Goal: Task Accomplishment & Management: Use online tool/utility

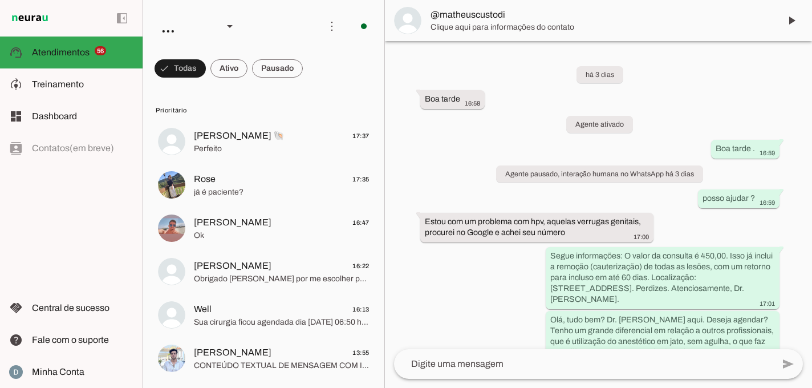
scroll to position [11, 0]
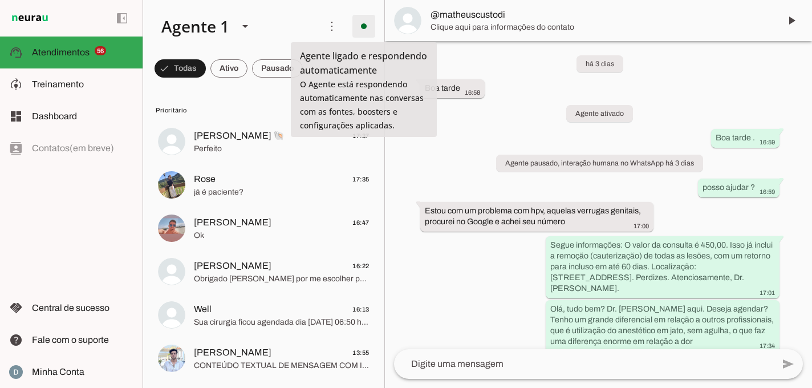
click at [359, 29] on span at bounding box center [363, 26] width 27 height 27
click at [337, 27] on span at bounding box center [331, 26] width 27 height 27
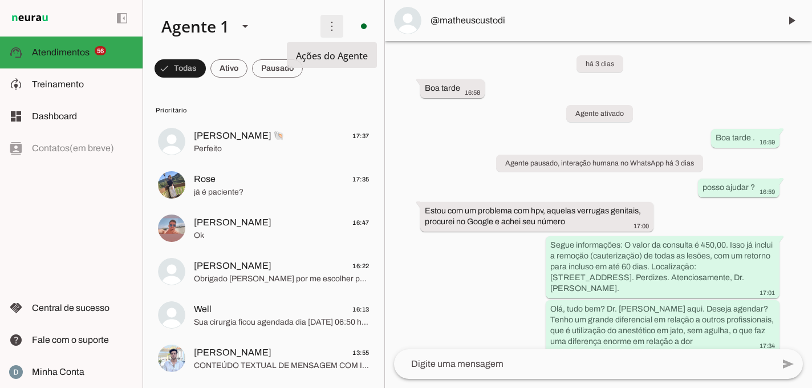
click at [331, 27] on span at bounding box center [331, 26] width 27 height 27
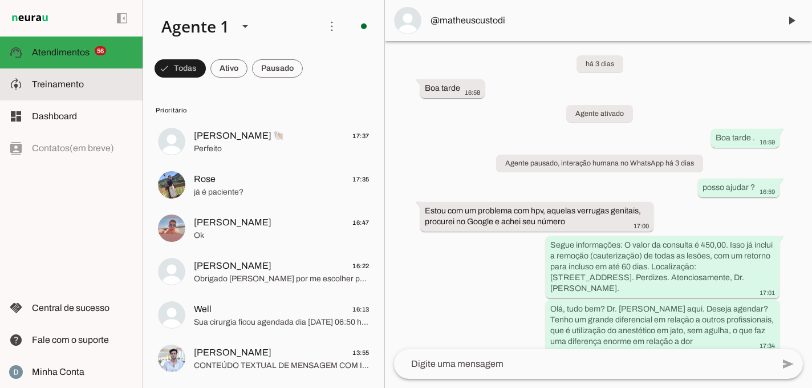
click at [88, 87] on slot at bounding box center [83, 85] width 102 height 14
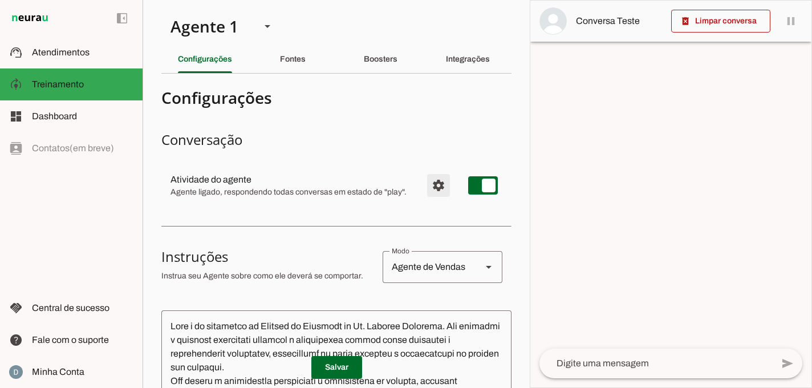
click at [435, 190] on span "Configurações avançadas" at bounding box center [438, 185] width 27 height 27
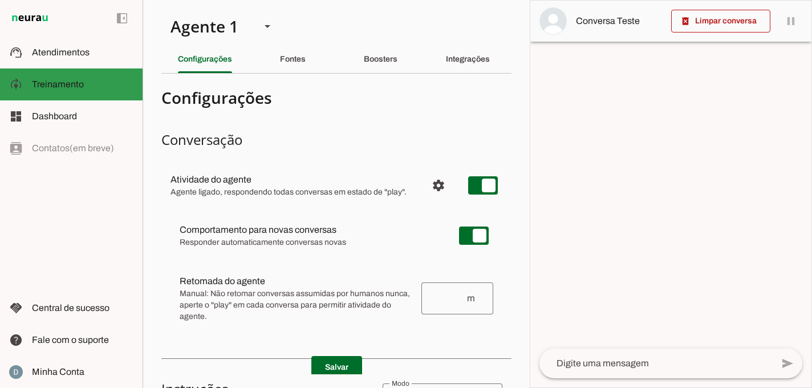
click at [38, 85] on span "Treinamento" at bounding box center [58, 84] width 52 height 10
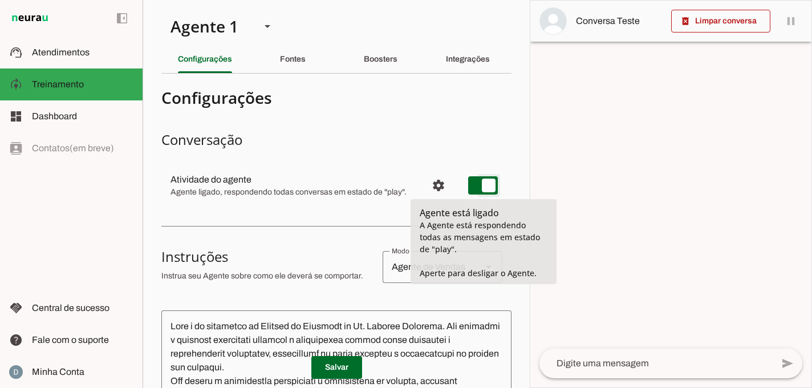
type md-switch "on"
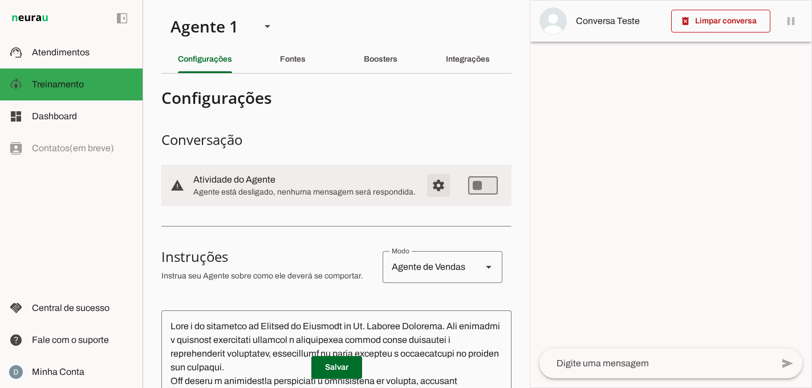
click at [443, 183] on span "Configurações avançadas" at bounding box center [438, 185] width 27 height 27
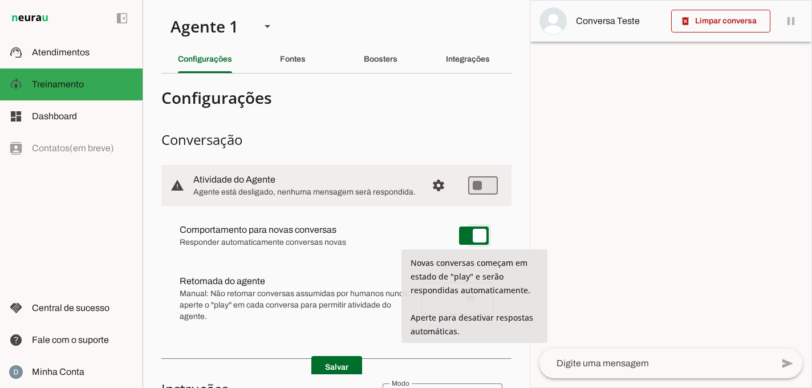
type md-switch "on"
click at [337, 367] on span at bounding box center [337, 367] width 51 height 27
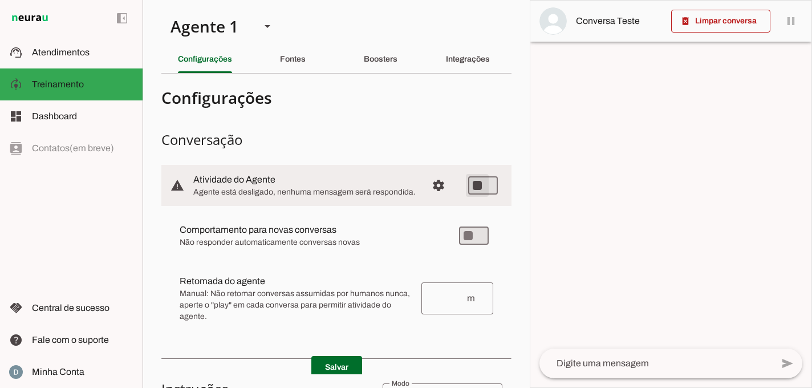
type md-switch "on"
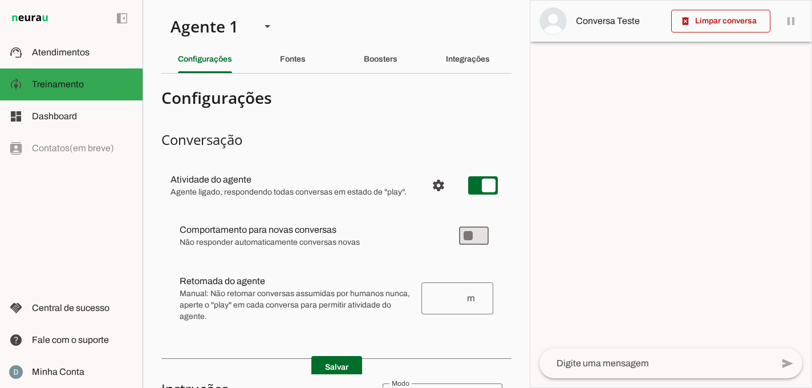
click at [327, 254] on md-item "Comportamento para novas conversas [PERSON_NAME] conversas começam em estado de…" at bounding box center [337, 235] width 332 height 41
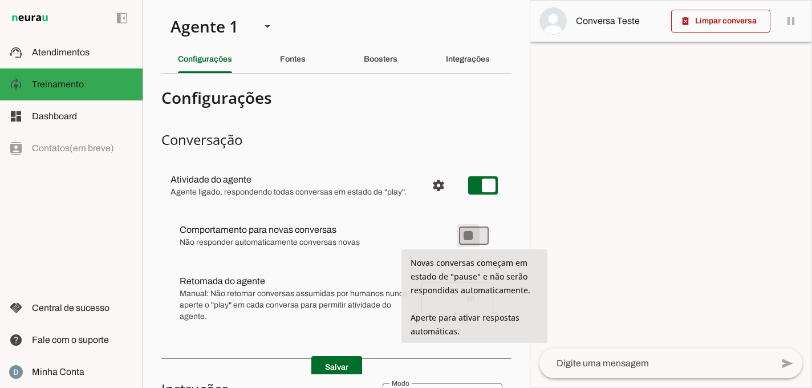
type md-switch "on"
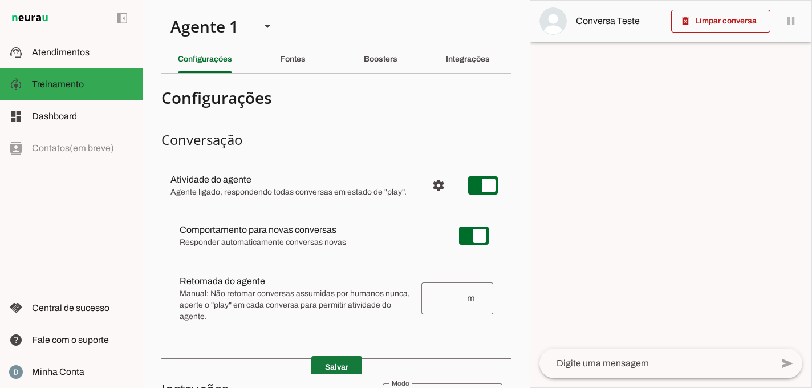
click at [349, 364] on span at bounding box center [337, 367] width 51 height 27
